Goal: Information Seeking & Learning: Learn about a topic

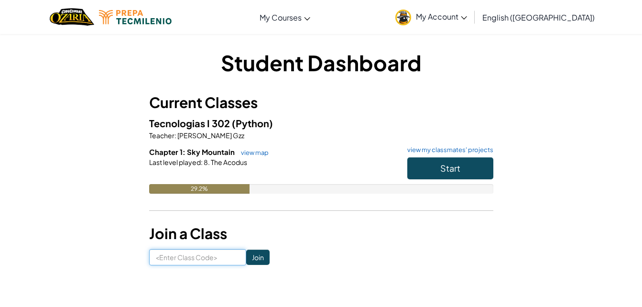
click at [207, 254] on input at bounding box center [197, 257] width 97 height 16
click at [205, 258] on input at bounding box center [197, 257] width 97 height 16
type input "w"
click at [420, 172] on button "Start" at bounding box center [450, 168] width 86 height 22
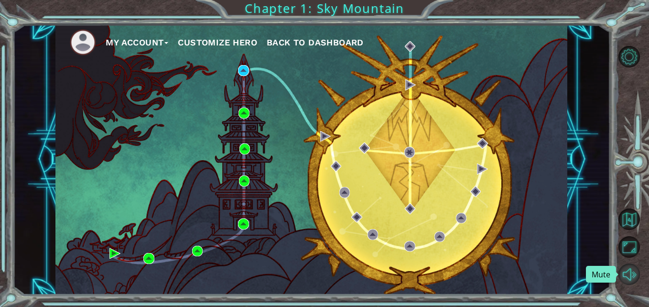
click at [630, 272] on button "Mute" at bounding box center [630, 274] width 22 height 22
click at [630, 272] on button "Unmute" at bounding box center [630, 274] width 22 height 22
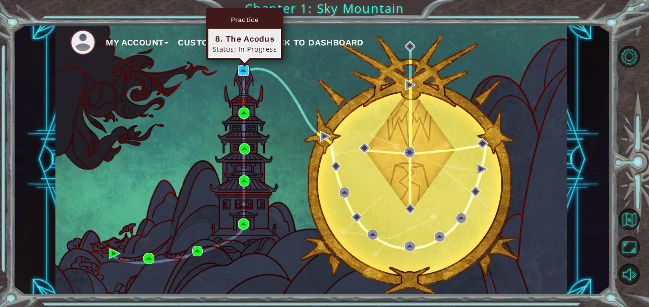
click at [242, 70] on img at bounding box center [243, 70] width 11 height 11
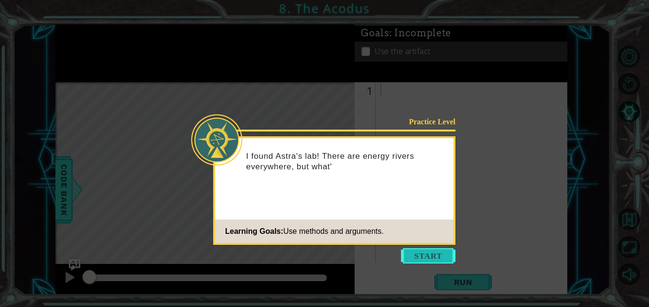
click at [423, 256] on button "Start" at bounding box center [428, 255] width 54 height 15
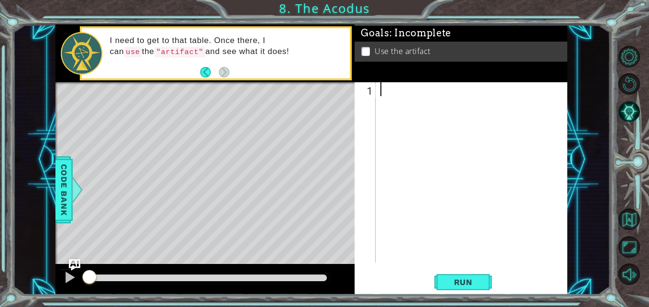
click at [446, 246] on div at bounding box center [474, 186] width 191 height 208
